Goal: Participate in discussion: Engage in conversation with other users on a specific topic

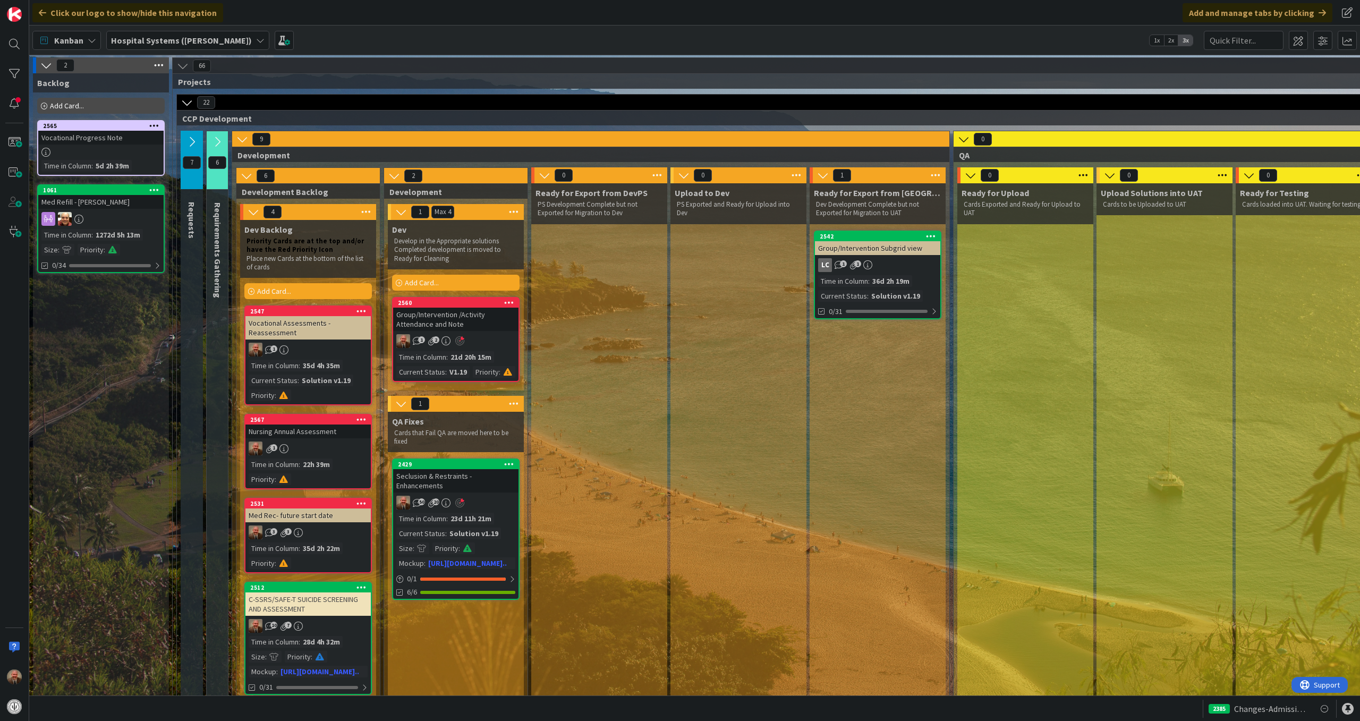
click at [443, 491] on div "Time in Column" at bounding box center [421, 519] width 50 height 12
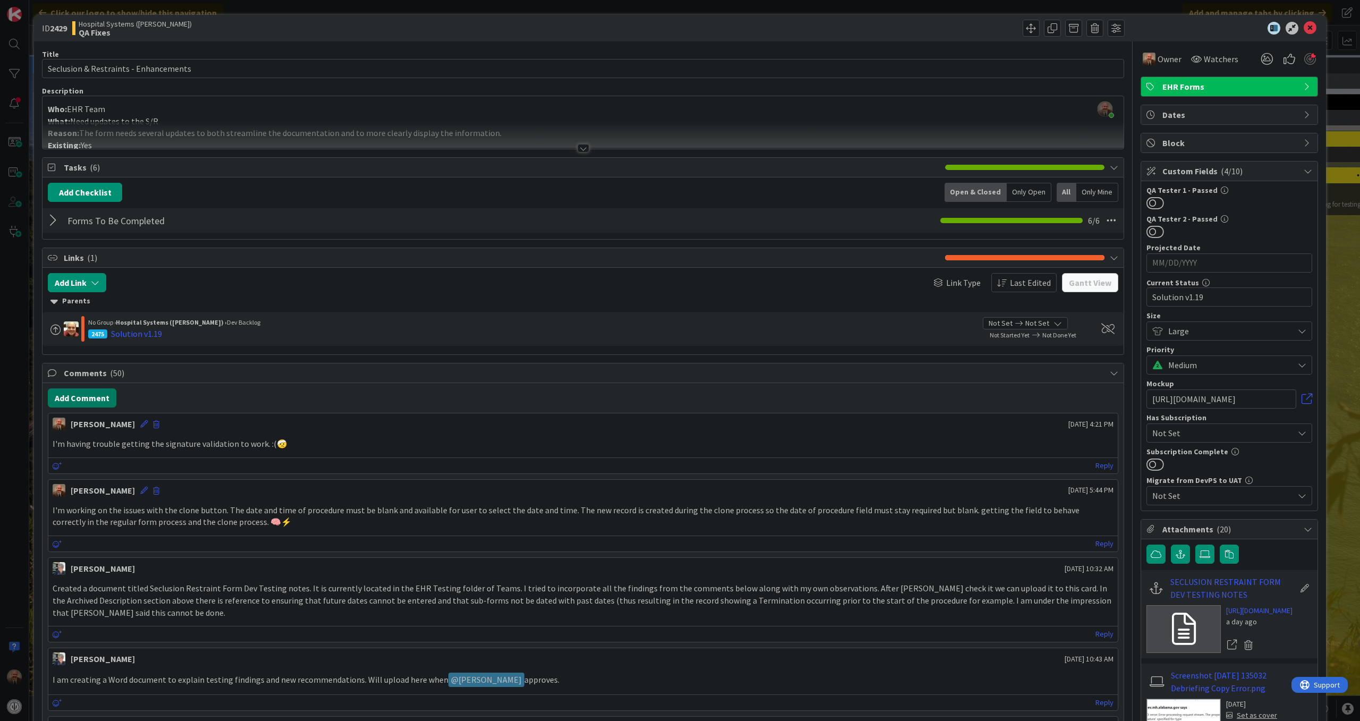
click at [100, 396] on button "Add Comment" at bounding box center [82, 397] width 69 height 19
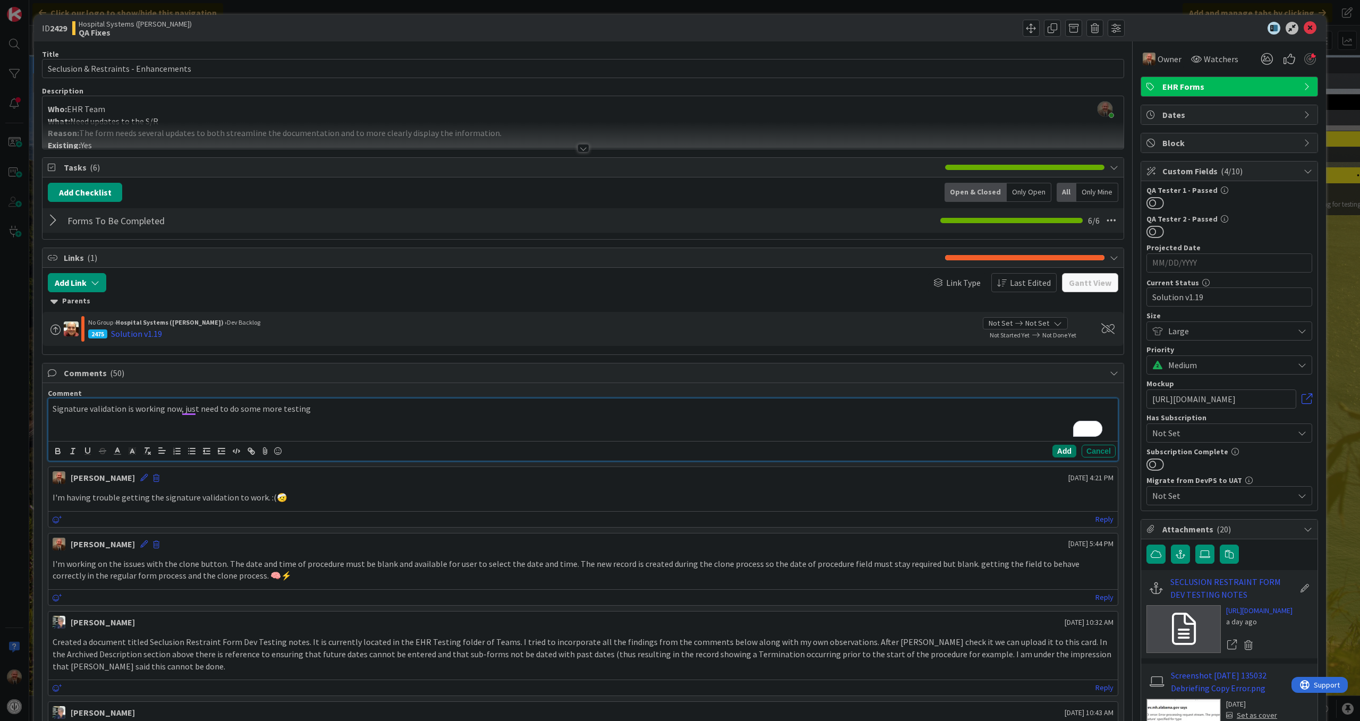
click at [1022, 456] on button "Add" at bounding box center [1064, 451] width 24 height 13
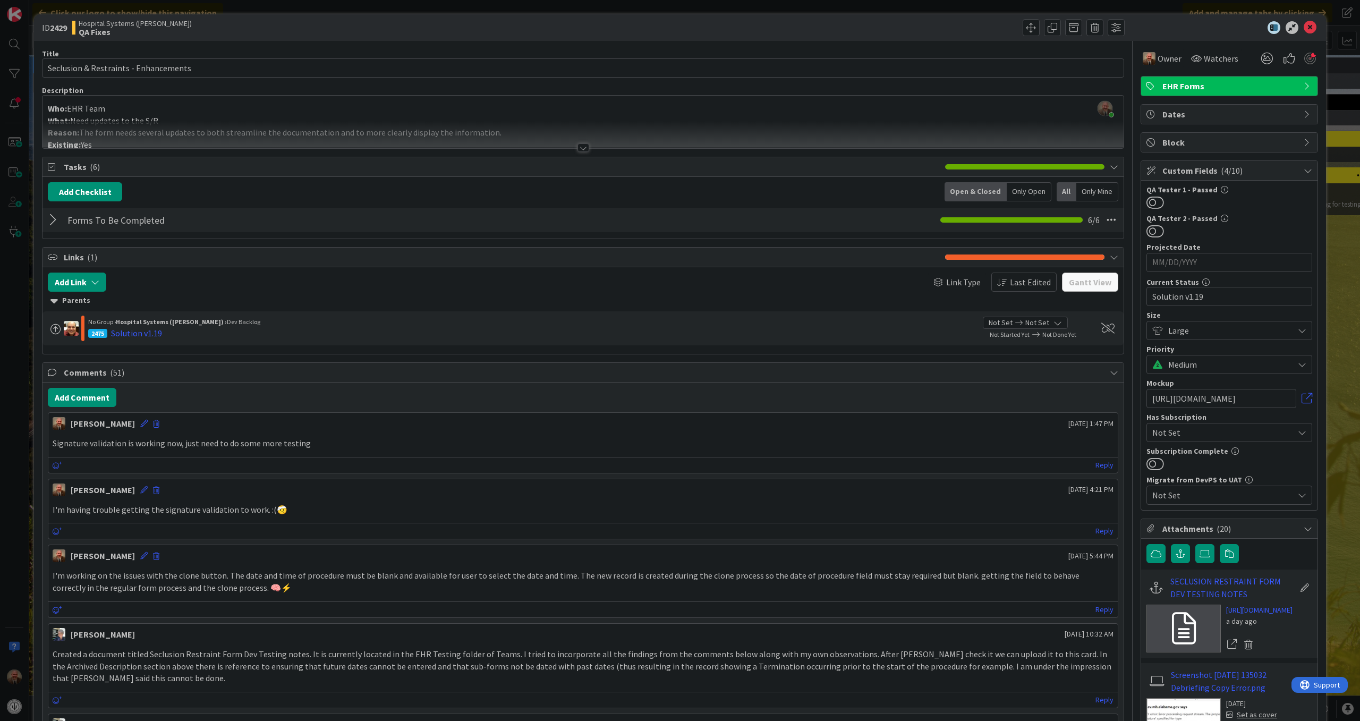
scroll to position [1, 0]
click at [120, 27] on b "QA Fixes" at bounding box center [135, 31] width 113 height 8
click at [140, 425] on icon at bounding box center [143, 422] width 7 height 7
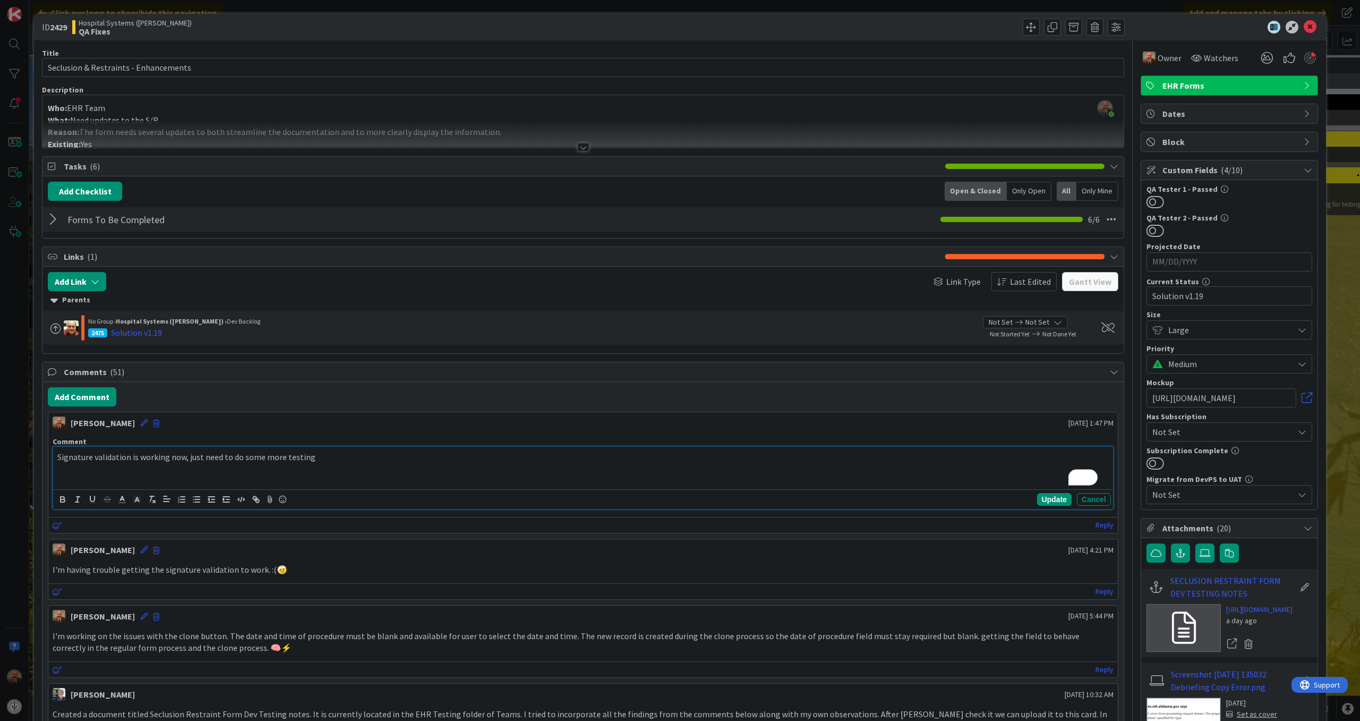
click at [321, 463] on p "Signature validation is working now, just need to do some more testing" at bounding box center [582, 457] width 1051 height 12
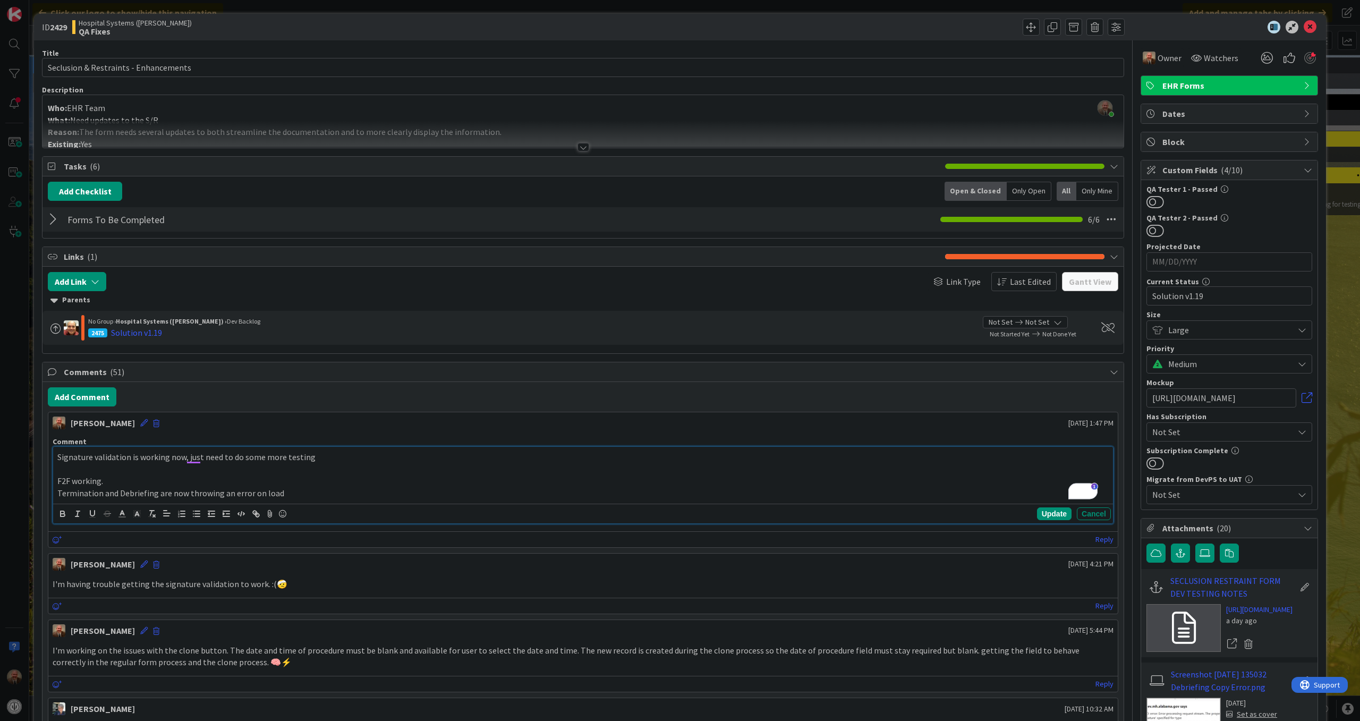
scroll to position [0, 0]
click at [283, 491] on icon at bounding box center [282, 514] width 13 height 15
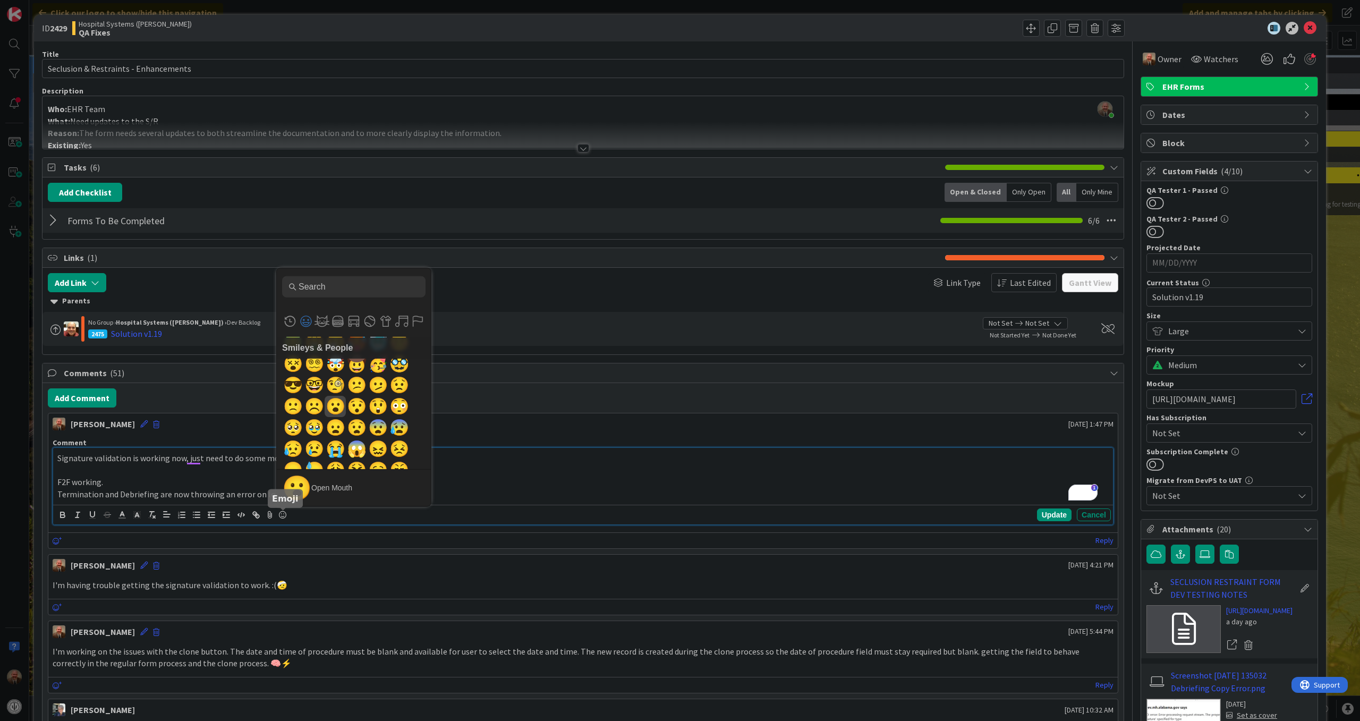
scroll to position [283, 0]
click at [336, 447] on span "😭" at bounding box center [335, 447] width 25 height 21
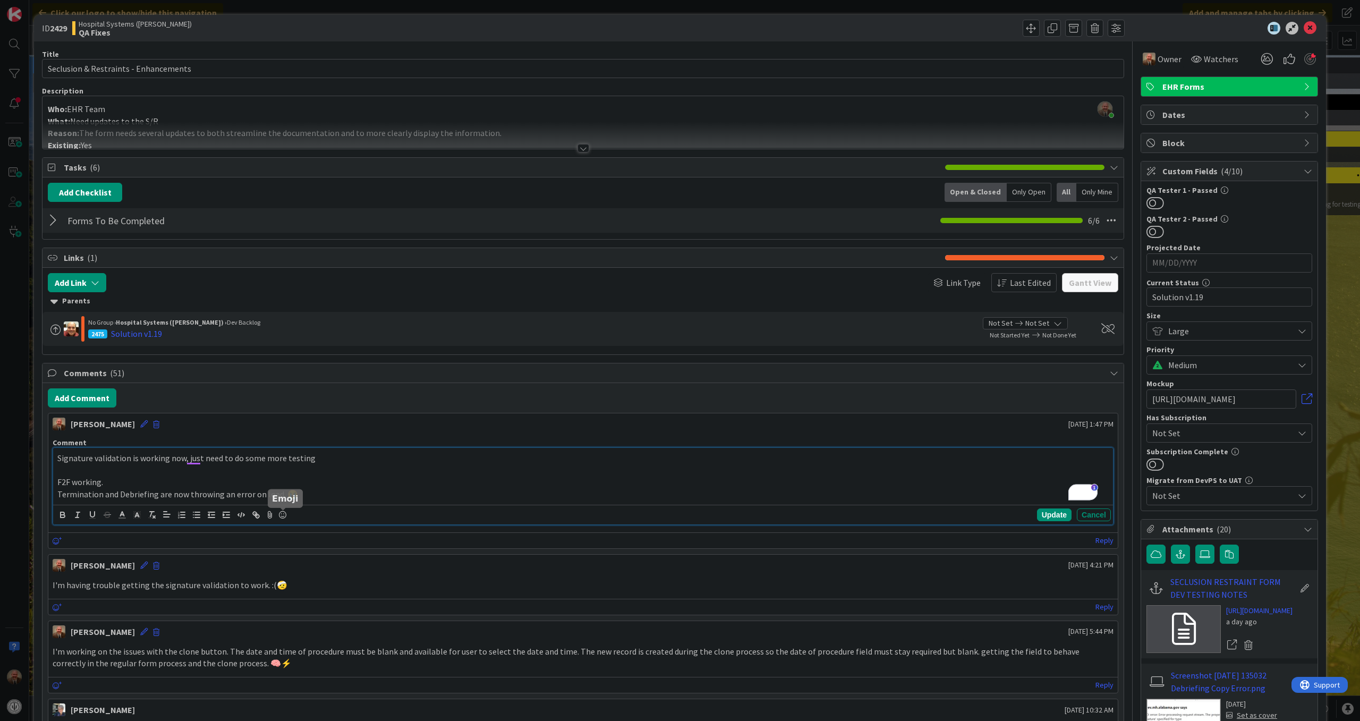
click at [280, 491] on icon at bounding box center [282, 514] width 13 height 15
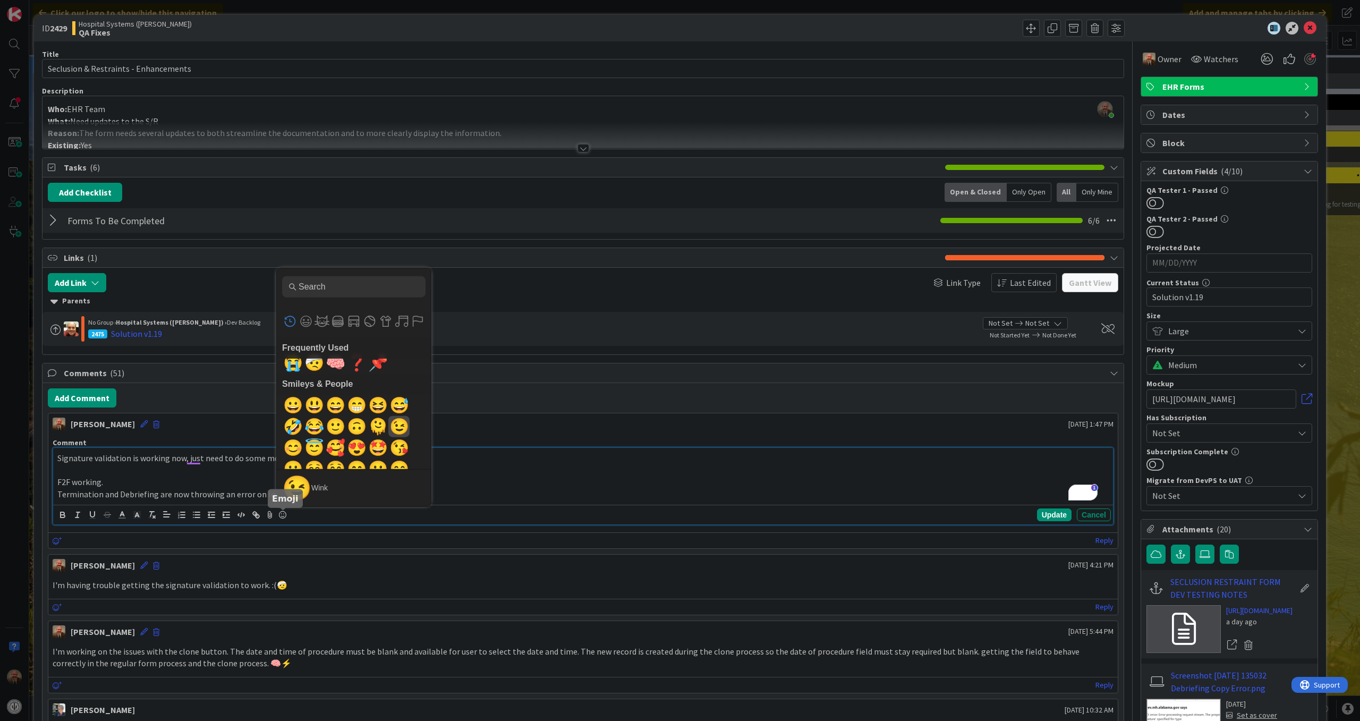
scroll to position [0, 0]
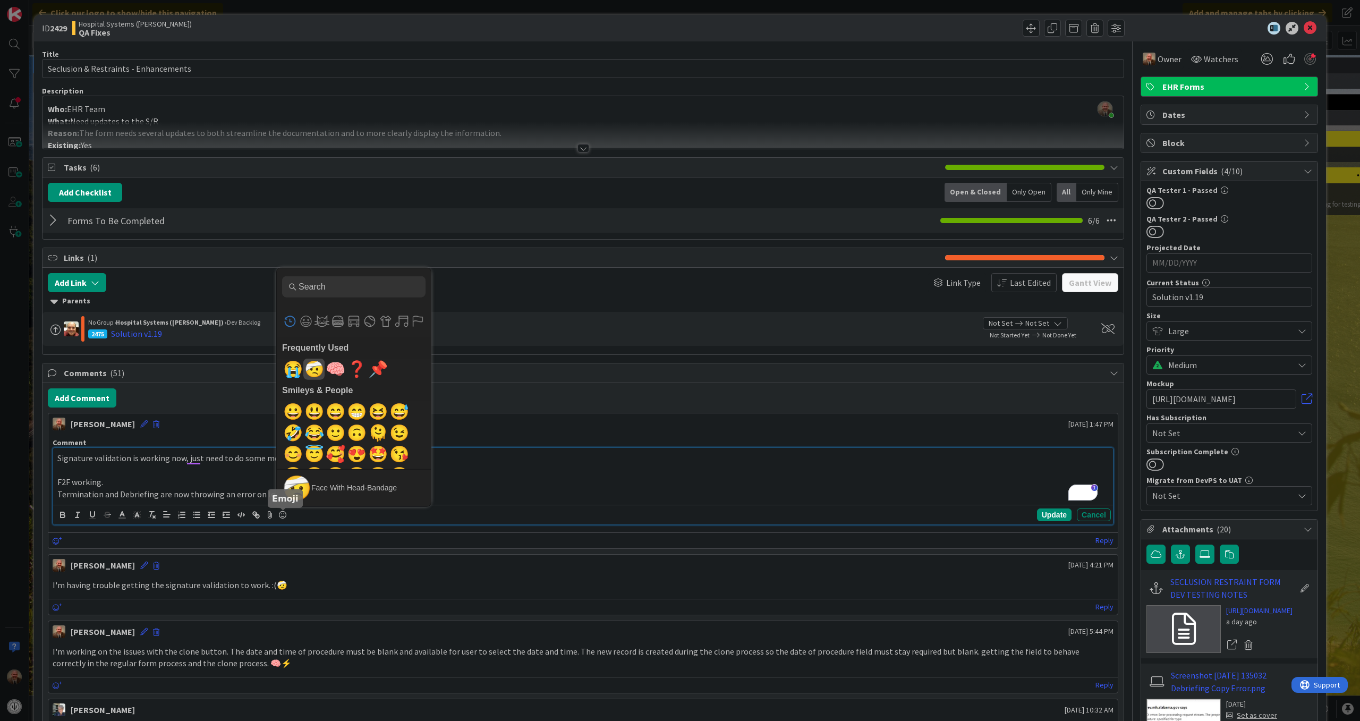
click at [312, 369] on span "🤕" at bounding box center [314, 368] width 25 height 21
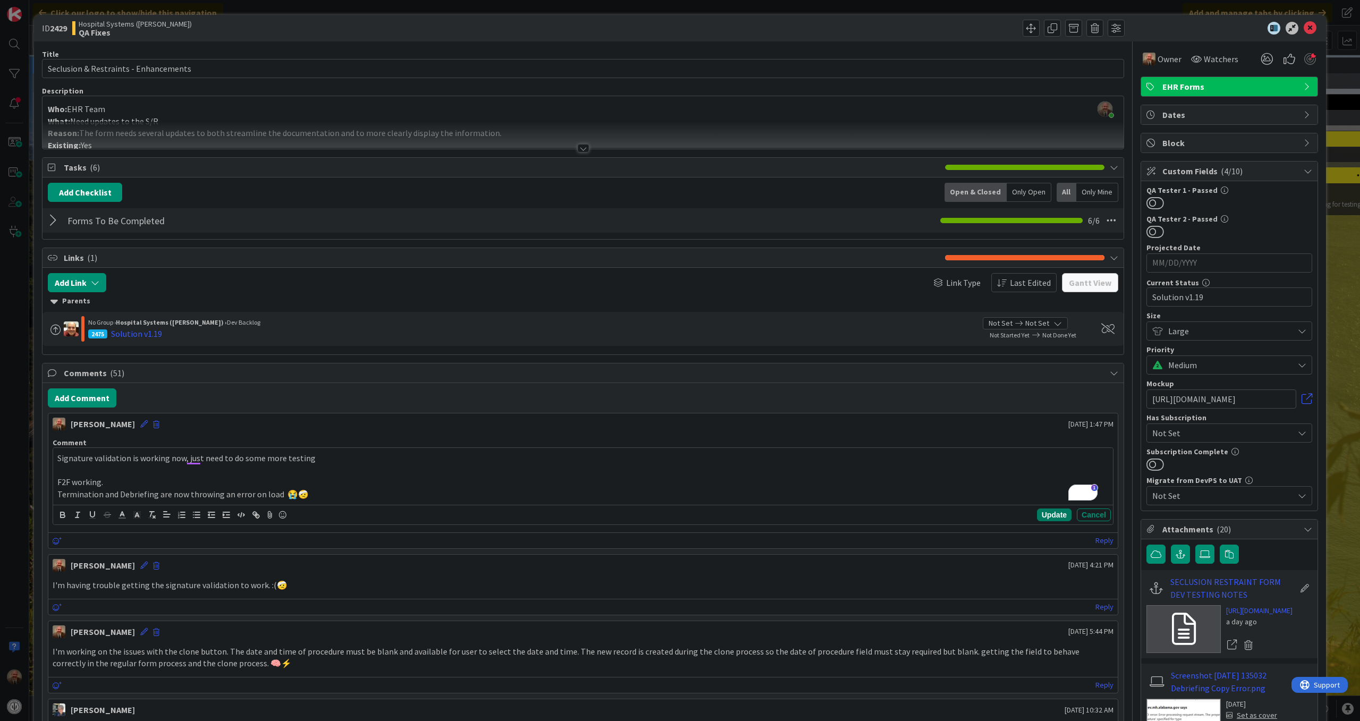
click at [1022, 491] on button "Update" at bounding box center [1054, 514] width 35 height 13
